Goal: Use online tool/utility: Utilize a website feature to perform a specific function

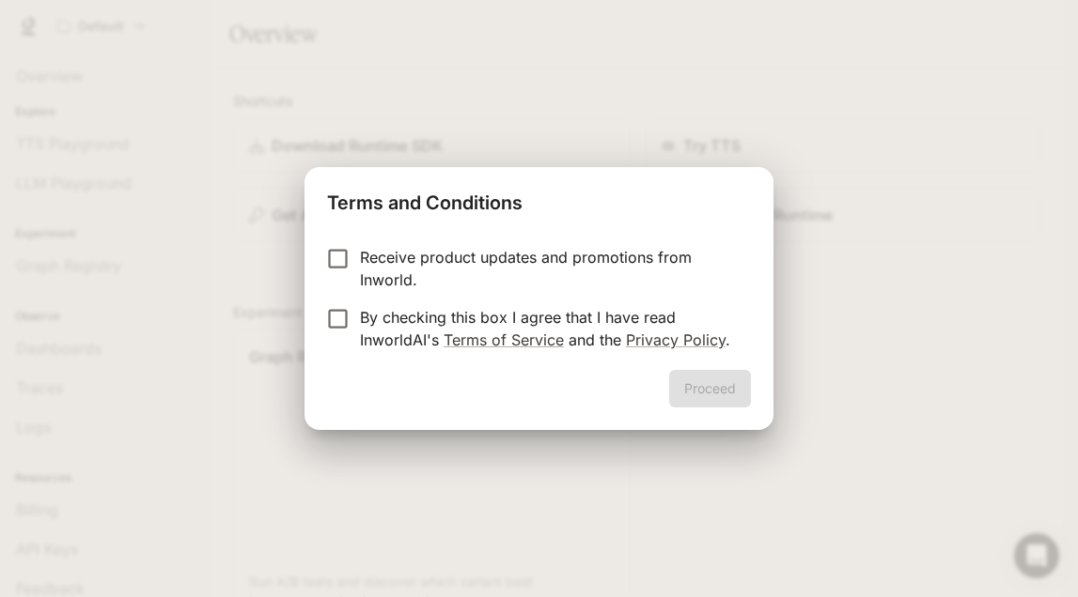
click at [335, 337] on label "By checking this box I agree that I have read InworldAI's Terms of Service and …" at bounding box center [526, 328] width 418 height 45
click at [726, 388] on button "Proceed" at bounding box center [710, 389] width 82 height 38
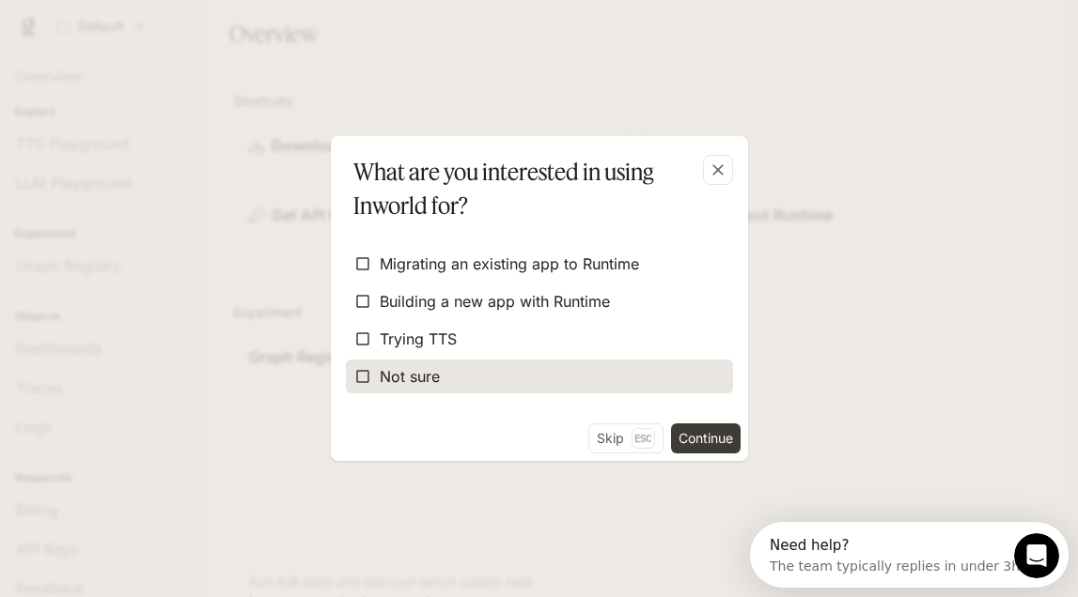
click at [586, 388] on label "Not sure" at bounding box center [539, 377] width 387 height 34
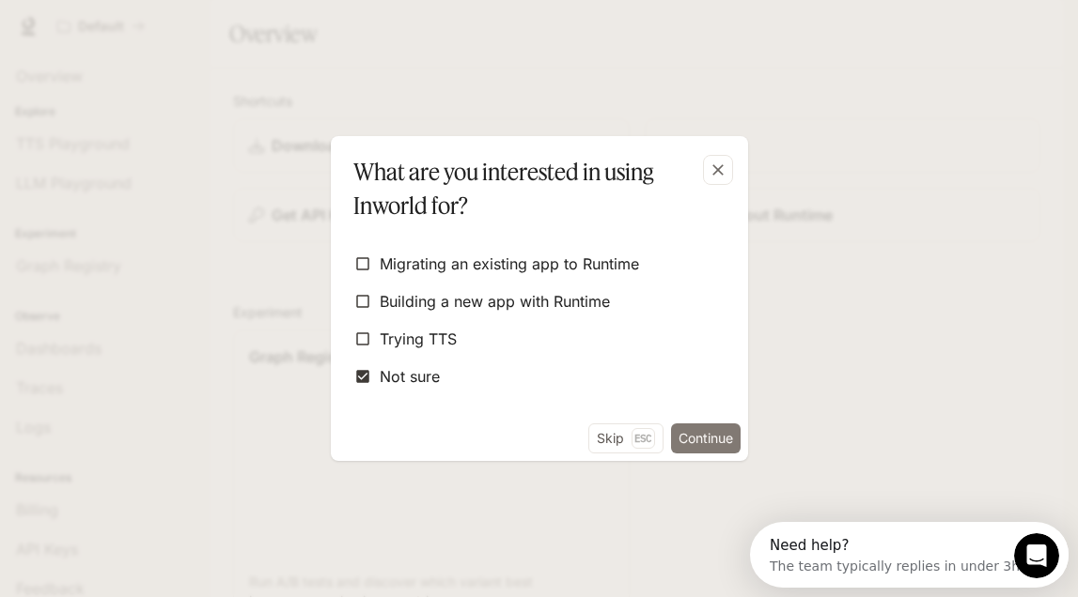
click at [706, 441] on button "Continue" at bounding box center [706, 439] width 70 height 30
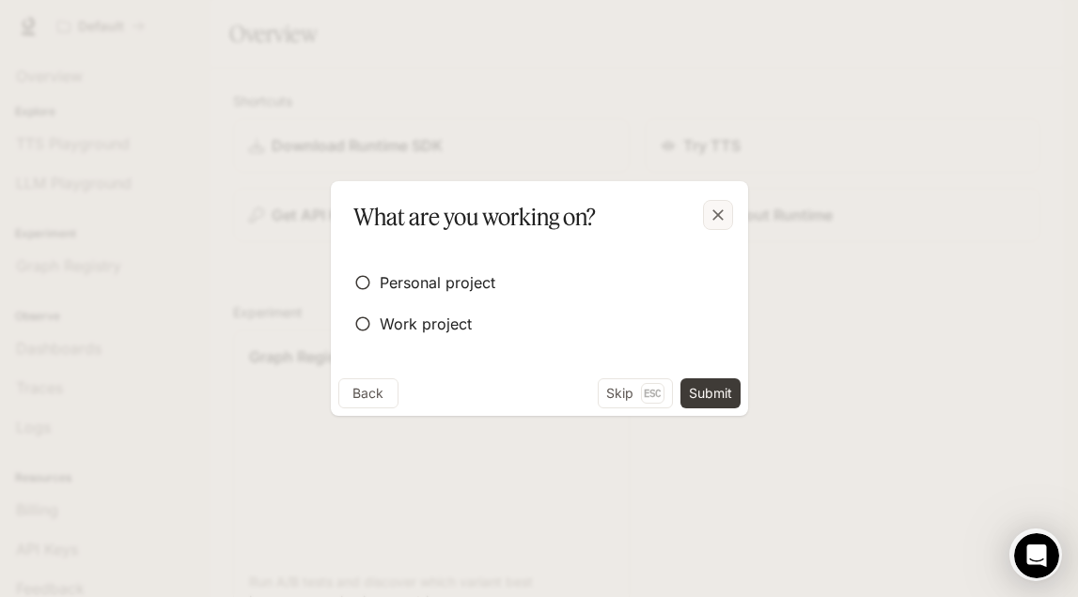
click at [724, 211] on icon "button" at bounding box center [717, 215] width 19 height 19
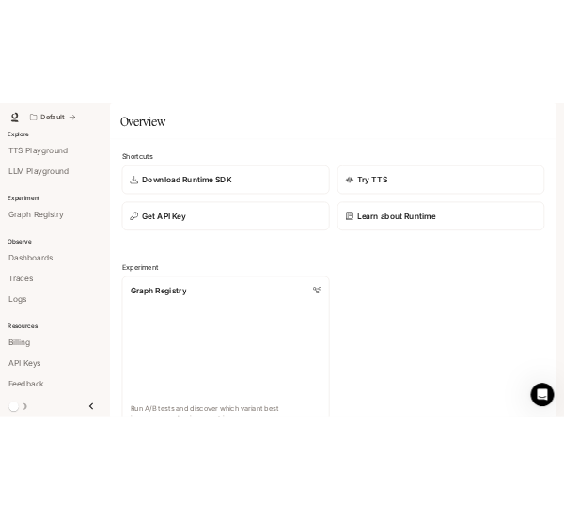
scroll to position [1184, 0]
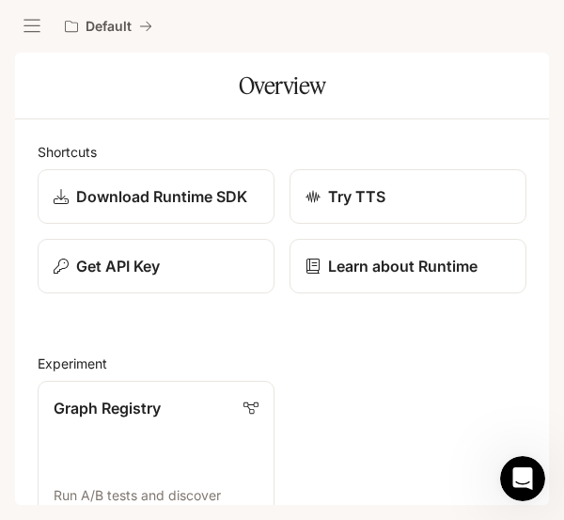
click at [33, 30] on icon "open drawer" at bounding box center [32, 26] width 19 height 19
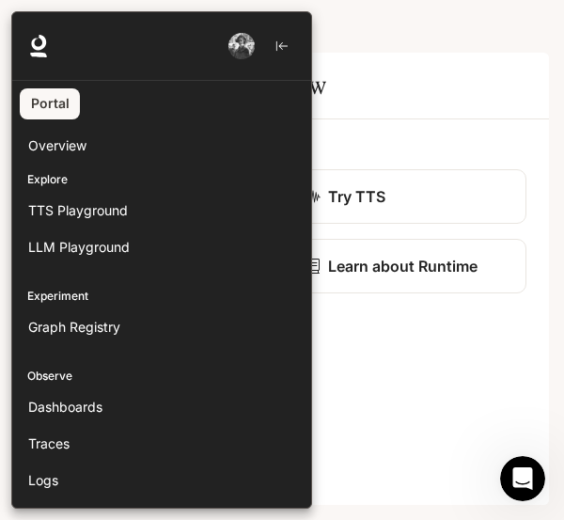
click at [428, 153] on div at bounding box center [293, 259] width 564 height 497
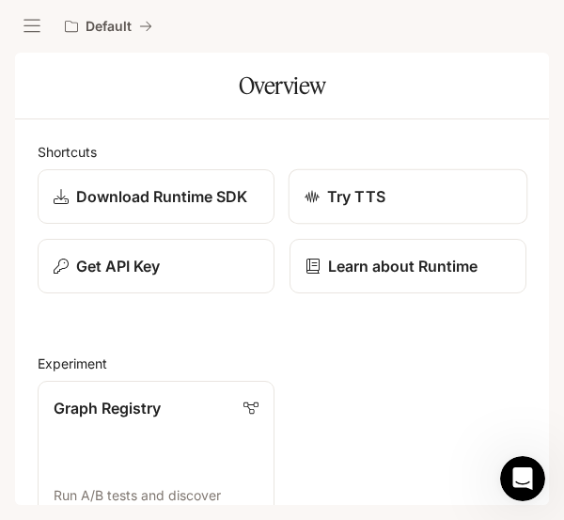
click at [392, 201] on div "Try TTS" at bounding box center [407, 196] width 207 height 23
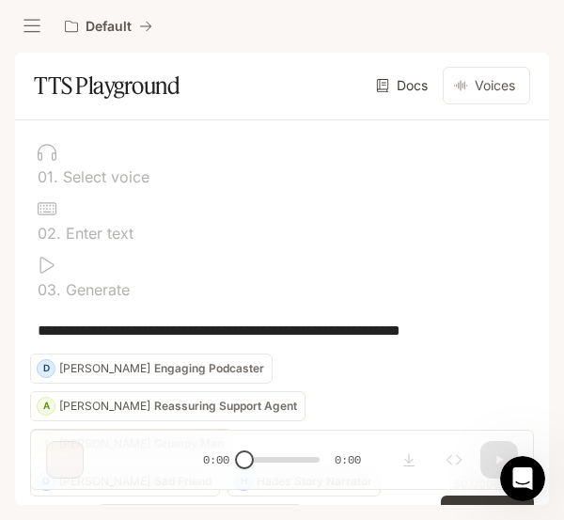
click at [66, 186] on div "0 1 . Select voice" at bounding box center [282, 163] width 504 height 56
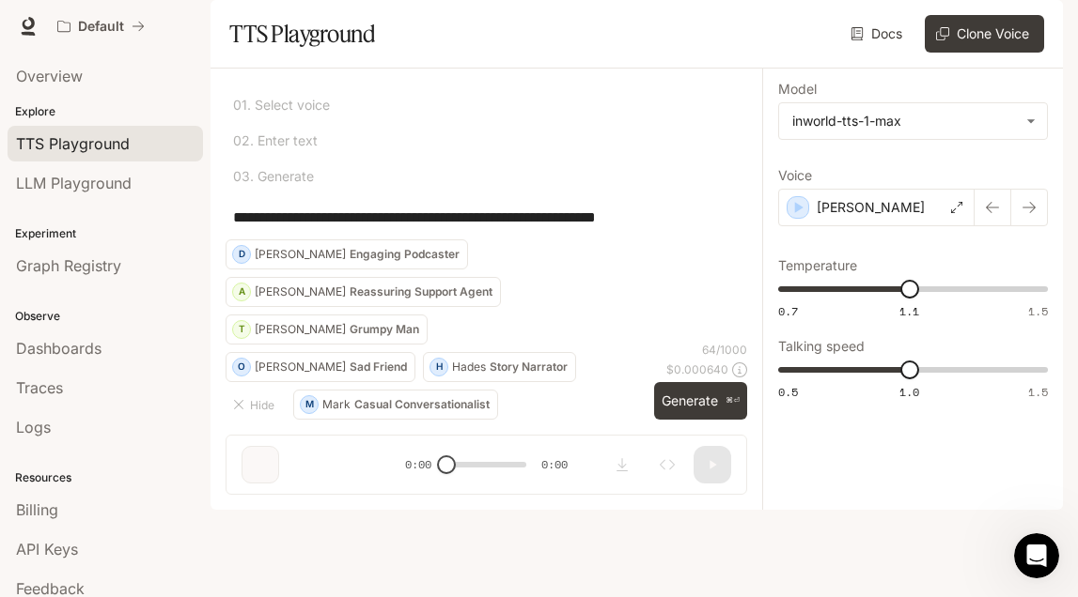
click at [407, 373] on div "[PERSON_NAME] Sad Friend" at bounding box center [331, 367] width 152 height 11
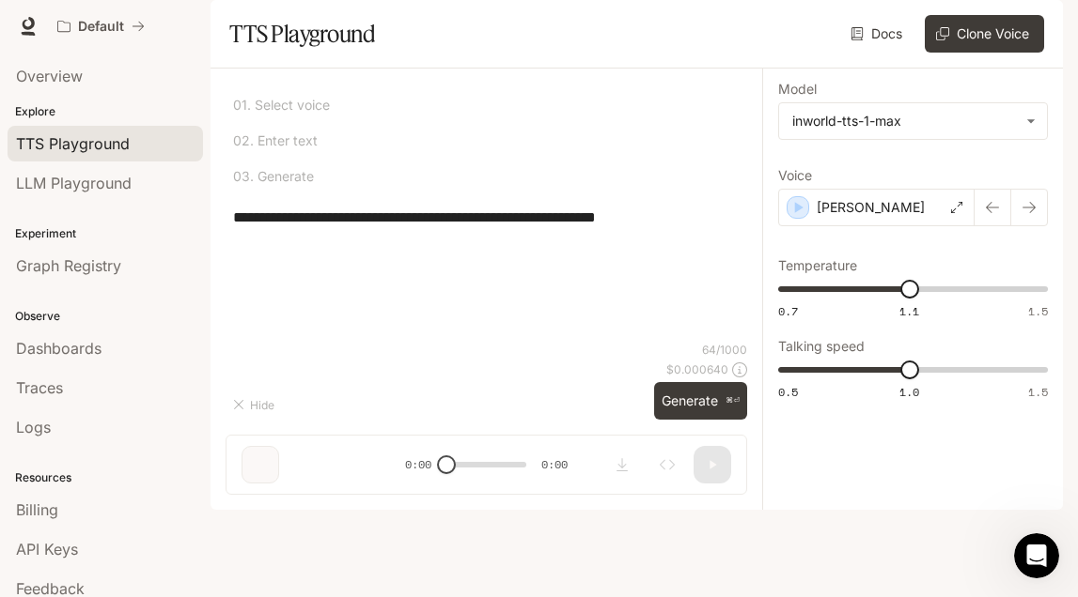
type textarea "**********"
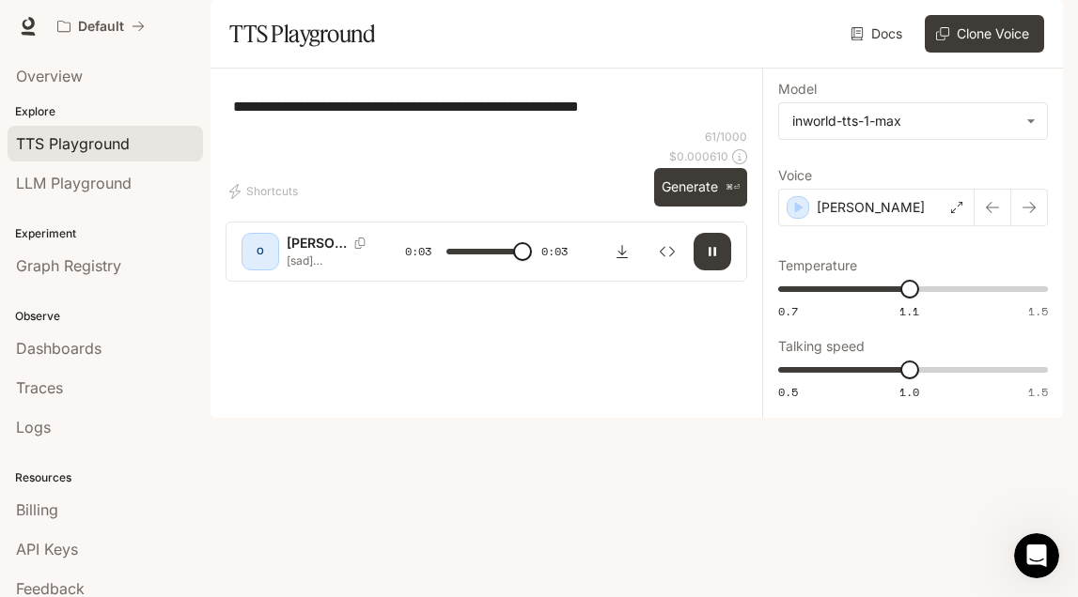
type input "*"
